Goal: Communication & Community: Answer question/provide support

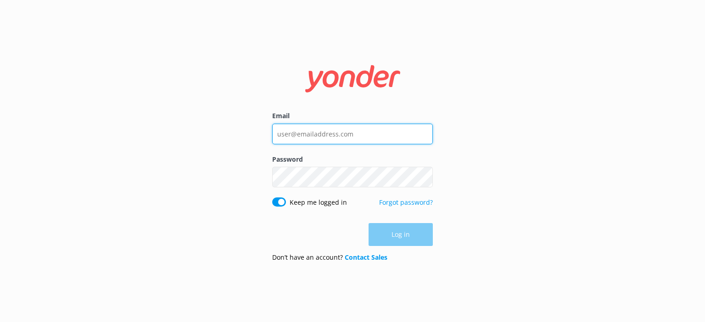
click at [363, 142] on input "Email" at bounding box center [352, 134] width 161 height 21
drag, startPoint x: 351, startPoint y: 133, endPoint x: 235, endPoint y: 124, distance: 116.4
click at [235, 124] on div "Email [EMAIL_ADDRESS][DOMAIN_NAME] Password Show password Keep me logged in For…" at bounding box center [352, 161] width 705 height 322
type input "[PERSON_NAME][EMAIL_ADDRESS][DOMAIN_NAME]"
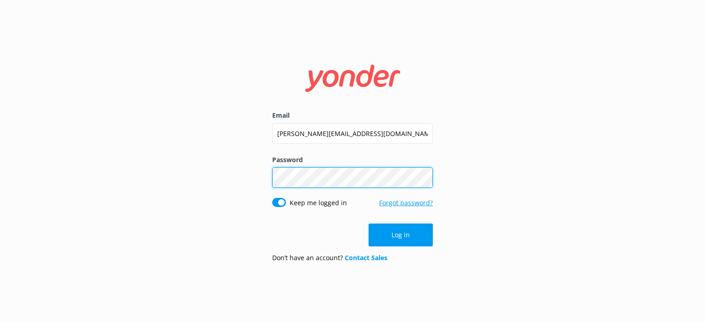
click button "Log in" at bounding box center [400, 235] width 64 height 23
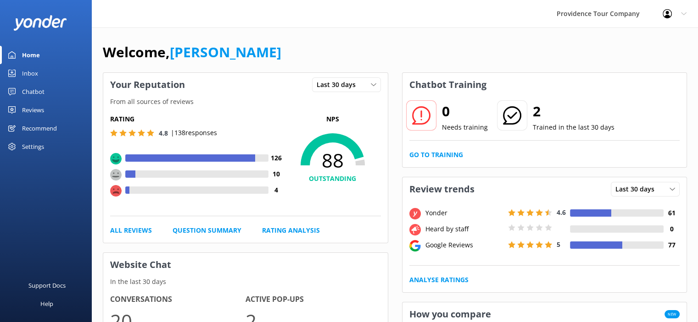
click at [54, 111] on link "Reviews" at bounding box center [46, 110] width 92 height 18
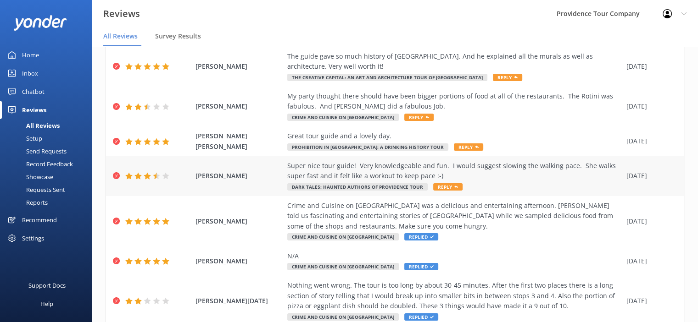
scroll to position [138, 0]
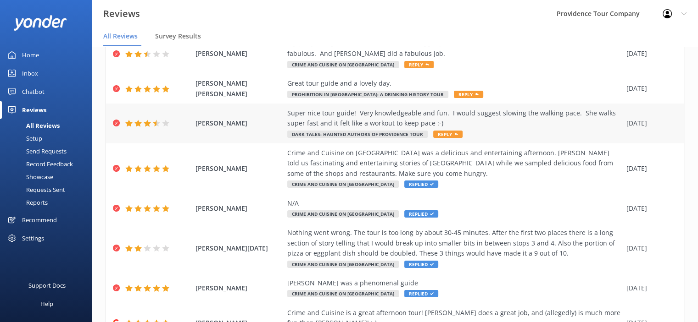
click at [454, 133] on icon at bounding box center [456, 135] width 4 height 4
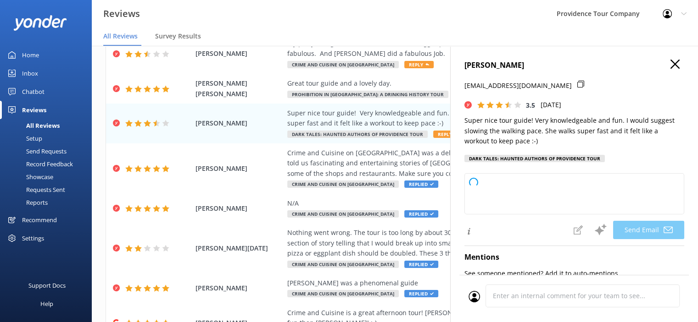
type textarea "Thank you so much for your feedback, [PERSON_NAME]! We're glad you enjoyed the …"
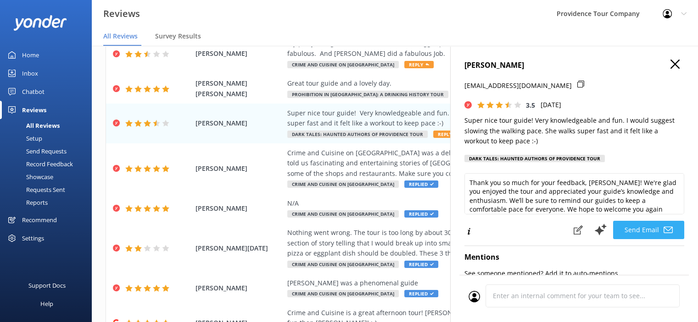
click at [652, 239] on button "Send Email" at bounding box center [648, 230] width 71 height 18
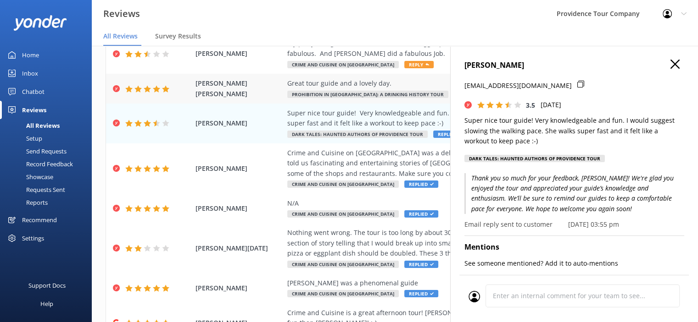
click at [454, 93] on span "Reply" at bounding box center [468, 94] width 29 height 7
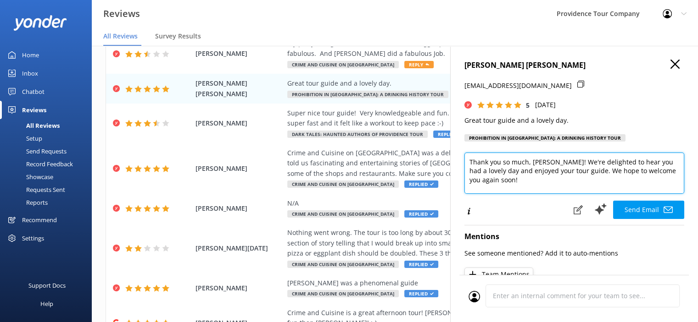
click at [513, 191] on textarea "Thank you so much, [PERSON_NAME]! We're delighted to hear you had a lovely day …" at bounding box center [574, 173] width 220 height 41
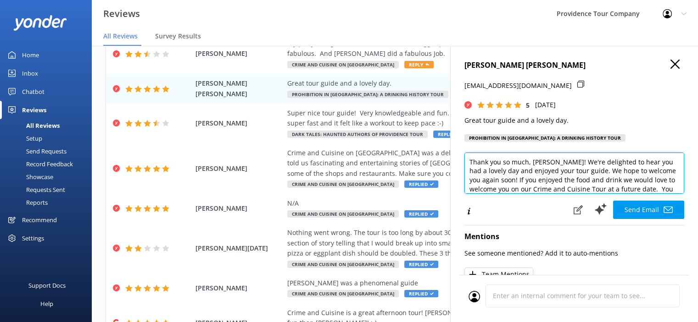
scroll to position [9, 0]
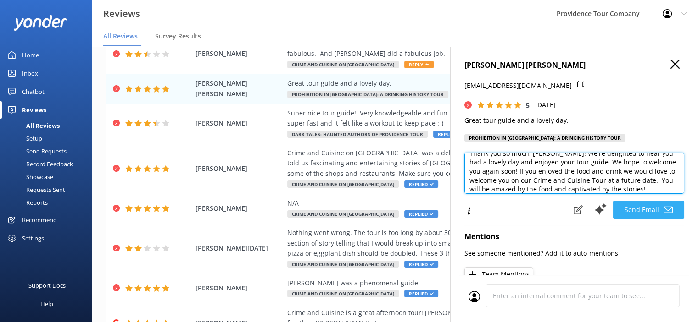
type textarea "Thank you so much, [PERSON_NAME]! We're delighted to hear you had a lovely day …"
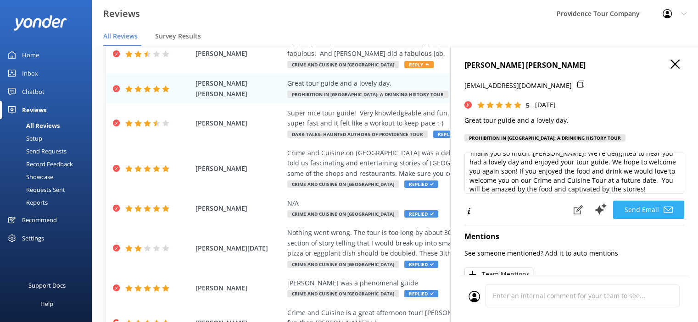
click at [641, 219] on button "Send Email" at bounding box center [648, 210] width 71 height 18
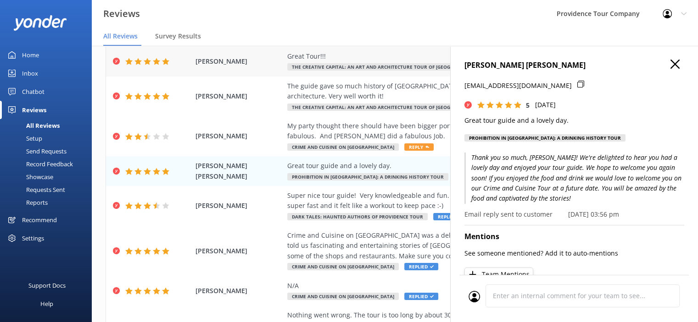
scroll to position [0, 0]
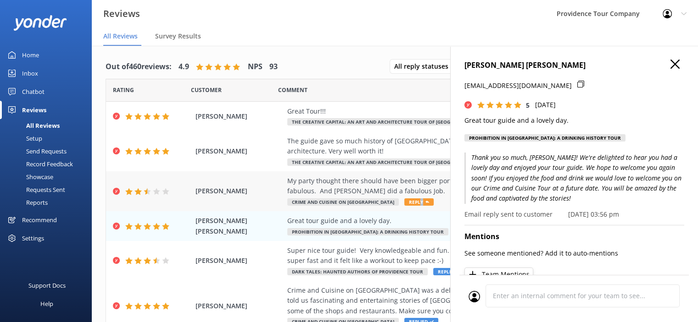
click at [404, 203] on span "Reply" at bounding box center [418, 202] width 29 height 7
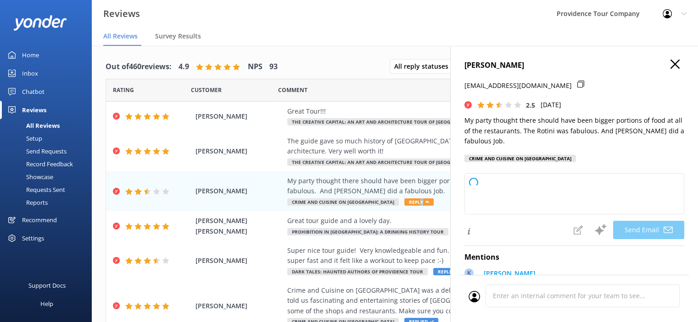
type textarea "Hi [PERSON_NAME], Thank you so much for your feedback and for your kind words a…"
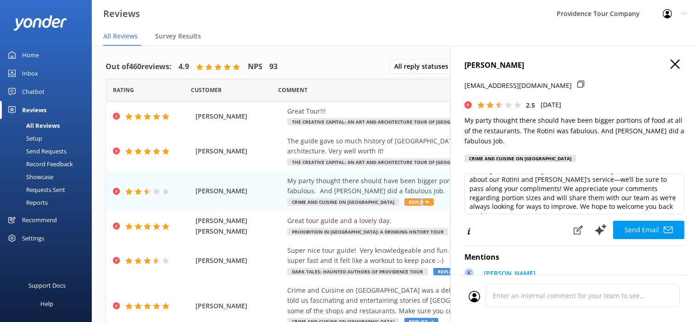
scroll to position [46, 0]
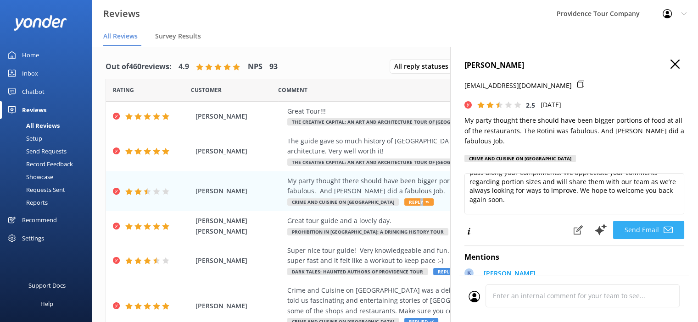
click at [640, 232] on button "Send Email" at bounding box center [648, 230] width 71 height 18
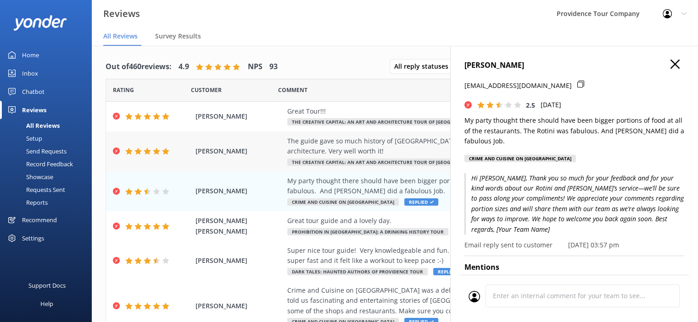
click at [381, 145] on div "The guide gave so much history of [GEOGRAPHIC_DATA]. And he explained all the m…" at bounding box center [454, 146] width 334 height 21
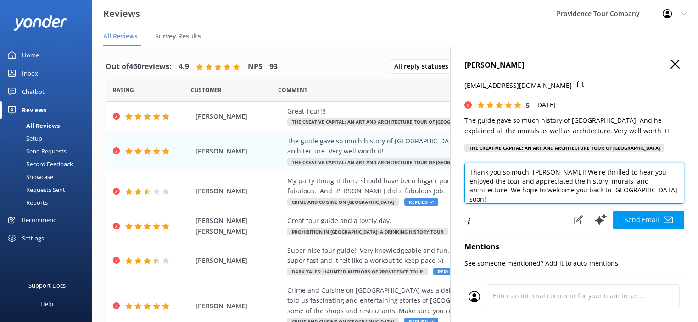
click at [640, 192] on textarea "Thank you so much, [PERSON_NAME]! We're thrilled to hear you enjoyed the tour a…" at bounding box center [574, 183] width 220 height 41
click at [557, 199] on textarea "Thank you so much, [PERSON_NAME]! We're thrilled to hear you enjoyed the tour a…" at bounding box center [574, 183] width 220 height 41
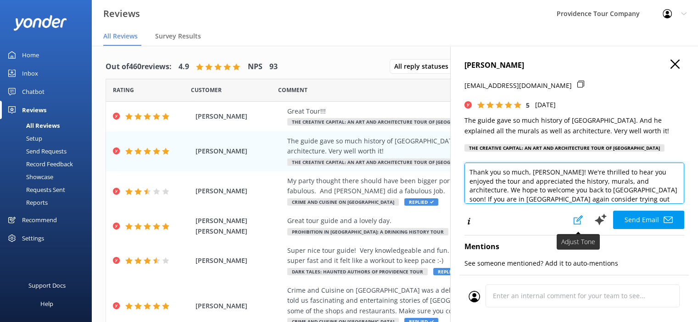
scroll to position [9, 0]
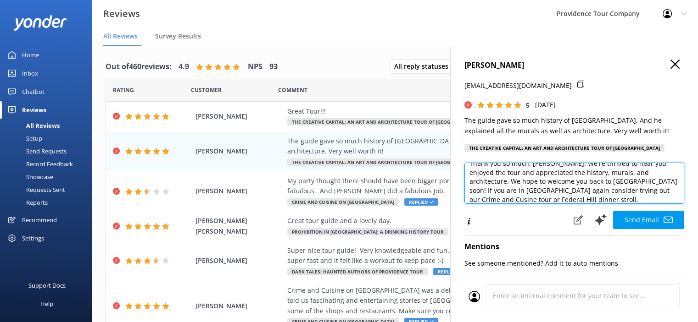
click at [633, 190] on textarea "Thank you so much, [PERSON_NAME]! We're thrilled to hear you enjoyed the tour a…" at bounding box center [574, 183] width 220 height 41
click at [641, 196] on textarea "Thank you so much, [PERSON_NAME]! We're thrilled to hear you enjoyed the tour a…" at bounding box center [574, 183] width 220 height 41
click at [639, 191] on textarea "Thank you so much, [PERSON_NAME]! We're thrilled to hear you enjoyed the tour a…" at bounding box center [574, 183] width 220 height 41
click at [637, 189] on textarea "Thank you so much, [PERSON_NAME]! We're thrilled to hear you enjoyed the tour a…" at bounding box center [574, 183] width 220 height 41
click at [635, 193] on textarea "Thank you so much, [PERSON_NAME]! We're thrilled to hear you enjoyed the tour a…" at bounding box center [574, 183] width 220 height 41
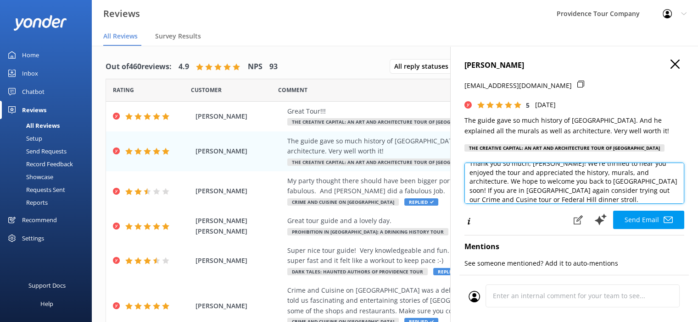
click at [635, 192] on textarea "Thank you so much, [PERSON_NAME]! We're thrilled to hear you enjoyed the tour a…" at bounding box center [574, 183] width 220 height 41
click at [633, 193] on textarea "Thank you so much, [PERSON_NAME]! We're thrilled to hear you enjoyed the tour a…" at bounding box center [574, 183] width 220 height 41
click at [586, 193] on textarea "Thank you so much, [PERSON_NAME]! We're thrilled to hear you enjoyed the tour a…" at bounding box center [574, 183] width 220 height 41
click at [554, 197] on textarea "Thank you so much, [PERSON_NAME]! We're thrilled to hear you enjoyed the tour a…" at bounding box center [574, 183] width 220 height 41
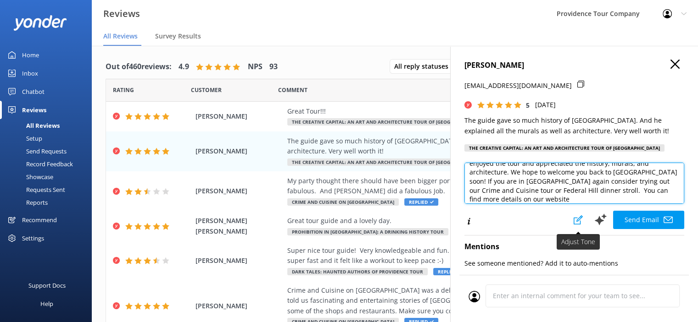
paste textarea "[URL][DOMAIN_NAME]"
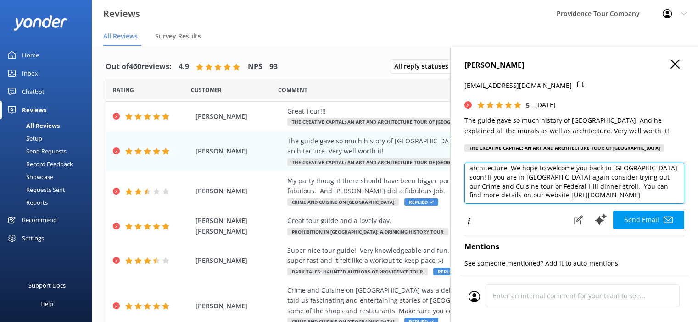
drag, startPoint x: 577, startPoint y: 199, endPoint x: 655, endPoint y: 196, distance: 78.5
click at [655, 196] on textarea "Thank you so much, [PERSON_NAME]! We're thrilled to hear you enjoyed the tour a…" at bounding box center [574, 183] width 220 height 41
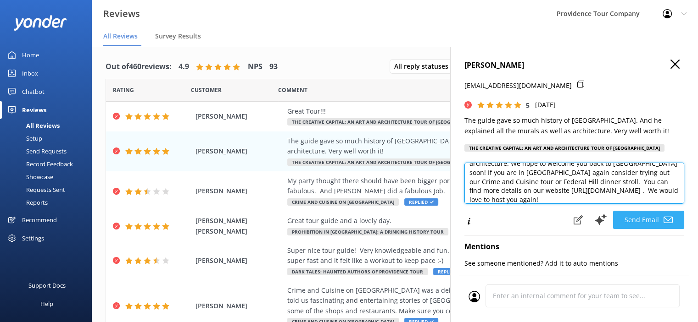
type textarea "Thank you so much, [PERSON_NAME]! We're thrilled to hear you enjoyed the tour a…"
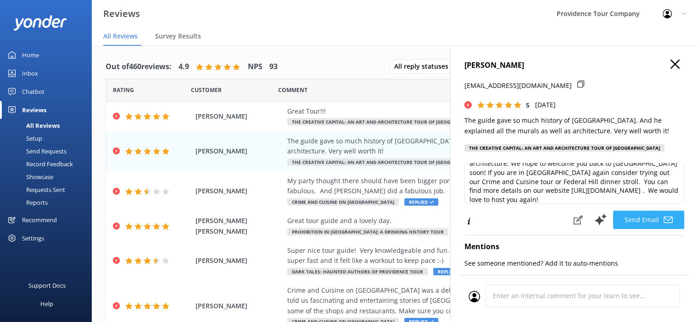
click at [624, 223] on button "Send Email" at bounding box center [648, 220] width 71 height 18
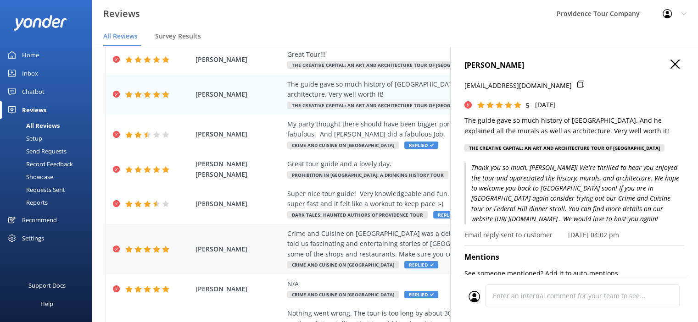
scroll to position [0, 0]
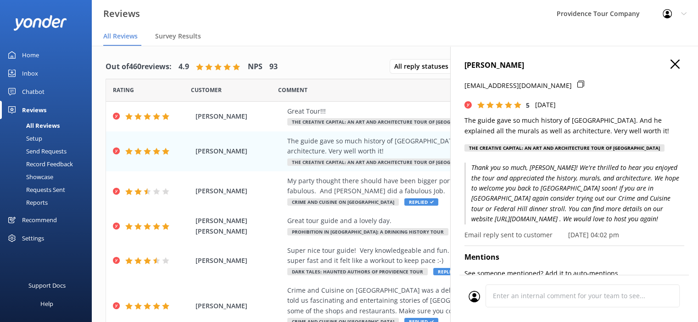
click at [670, 62] on use at bounding box center [674, 64] width 9 height 9
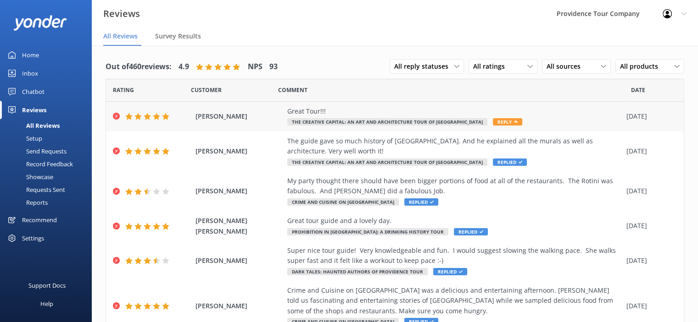
click at [493, 122] on span "Reply" at bounding box center [507, 121] width 29 height 7
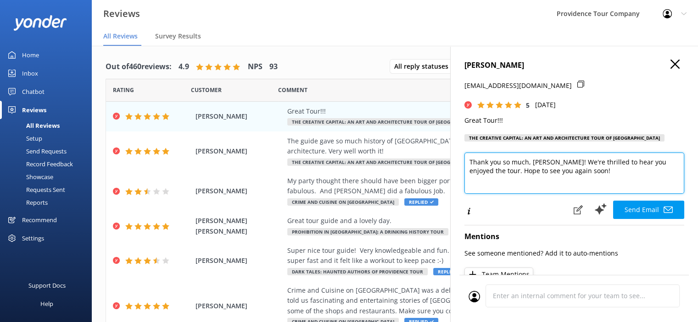
click at [596, 176] on textarea "Thank you so much, [PERSON_NAME]! We're thrilled to hear you enjoyed the tour. …" at bounding box center [574, 173] width 220 height 41
paste textarea "[URL][DOMAIN_NAME]"
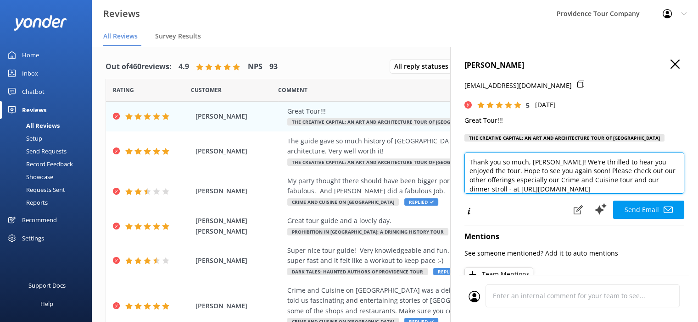
scroll to position [4, 0]
drag, startPoint x: 653, startPoint y: 189, endPoint x: 580, endPoint y: 182, distance: 73.2
click at [580, 182] on textarea "Thank you so much, [PERSON_NAME]! We're thrilled to hear you enjoyed the tour. …" at bounding box center [574, 173] width 220 height 41
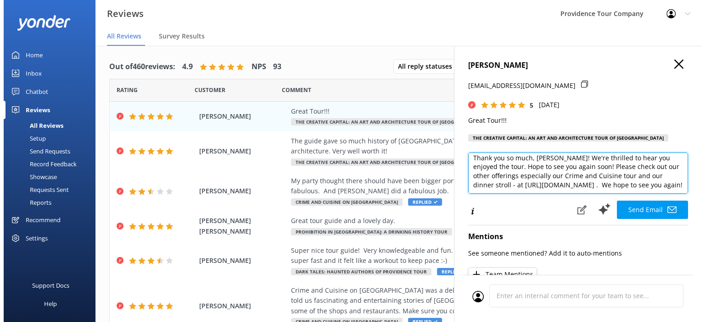
scroll to position [9, 0]
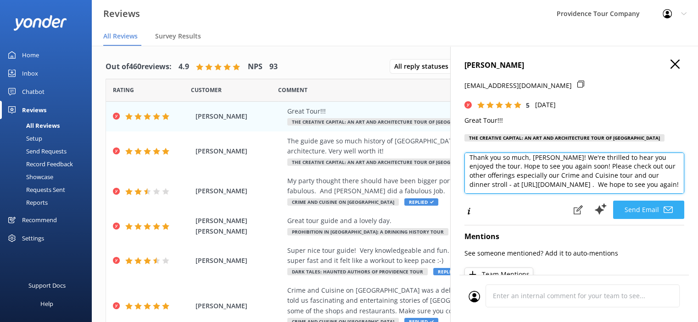
type textarea "Thank you so much, [PERSON_NAME]! We're thrilled to hear you enjoyed the tour. …"
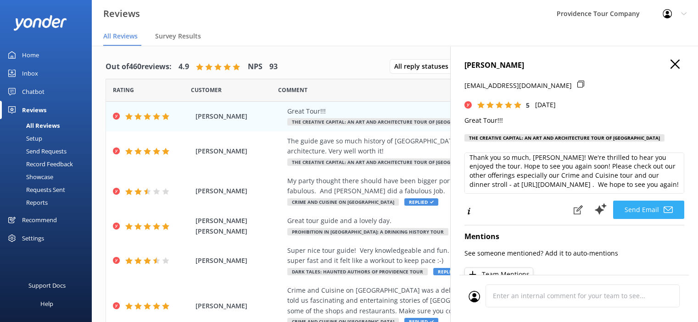
click at [633, 212] on button "Send Email" at bounding box center [648, 210] width 71 height 18
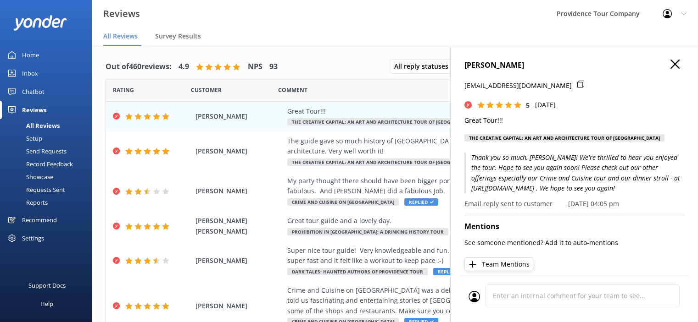
click at [670, 66] on icon at bounding box center [674, 64] width 9 height 9
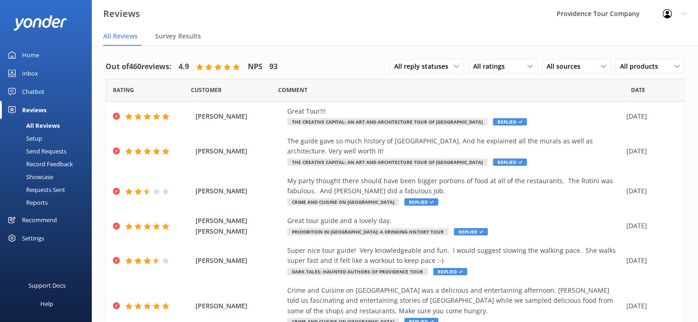
click at [673, 20] on div "Profile Settings Logout" at bounding box center [674, 14] width 47 height 28
click at [643, 61] on link "Logout" at bounding box center [652, 61] width 92 height 23
